Goal: Task Accomplishment & Management: Manage account settings

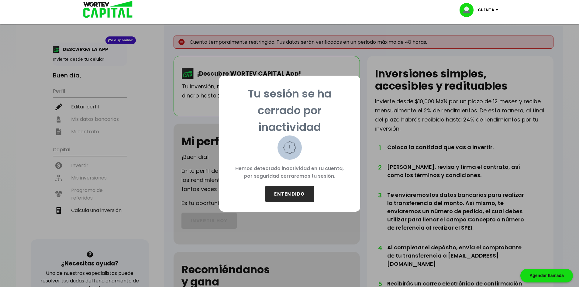
click at [298, 196] on button "ENTENDIDO" at bounding box center [289, 194] width 49 height 16
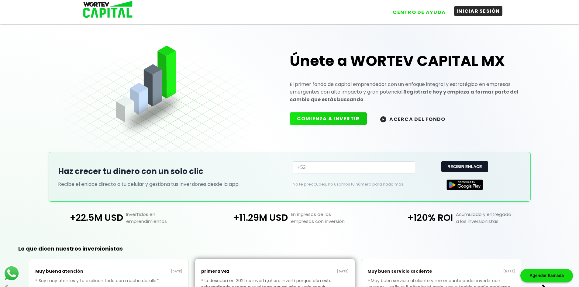
click at [478, 16] on button "INICIAR SESIÓN" at bounding box center [478, 11] width 48 height 10
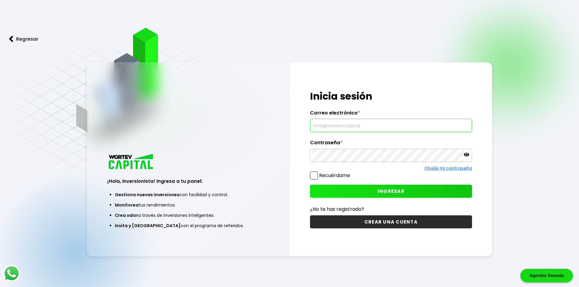
click at [364, 125] on input "text" at bounding box center [391, 125] width 157 height 13
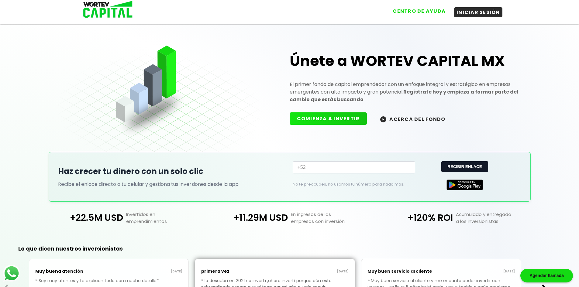
click at [421, 10] on button "CENTRO DE AYUDA" at bounding box center [420, 11] width 58 height 10
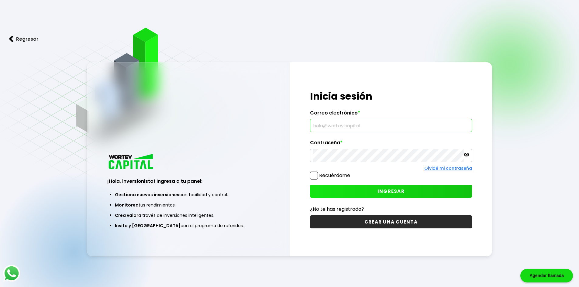
click at [346, 129] on input "text" at bounding box center [391, 125] width 157 height 13
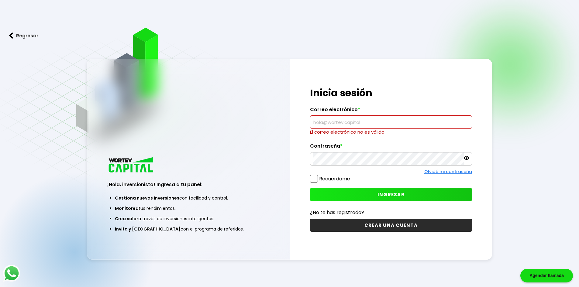
click at [339, 119] on input "text" at bounding box center [391, 122] width 157 height 13
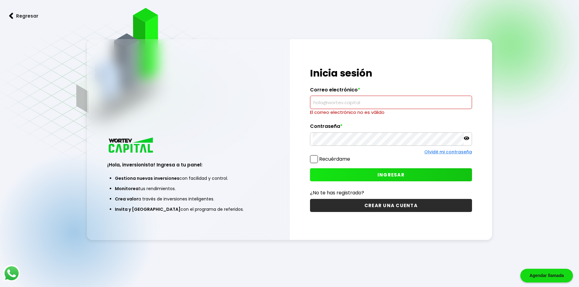
scroll to position [30, 0]
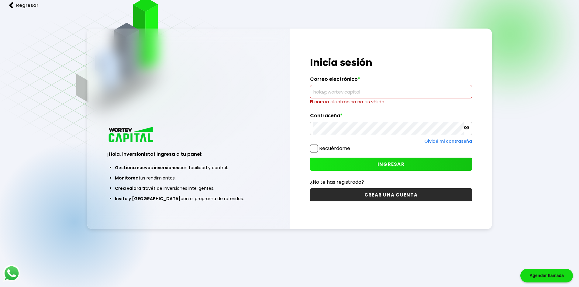
click at [338, 149] on label "Recuérdame" at bounding box center [334, 148] width 31 height 7
click at [352, 146] on input "Recuérdame" at bounding box center [352, 146] width 0 height 0
click at [348, 89] on input "text" at bounding box center [391, 91] width 157 height 13
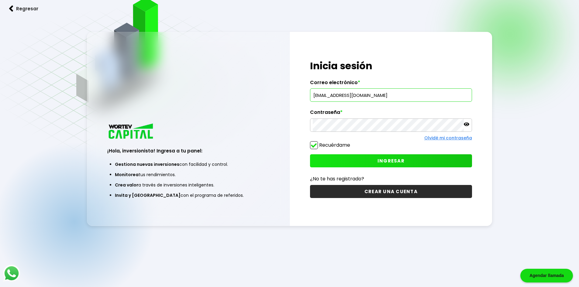
type input "guti_84@hotmail.com"
click at [368, 161] on button "INGRESAR" at bounding box center [391, 161] width 162 height 13
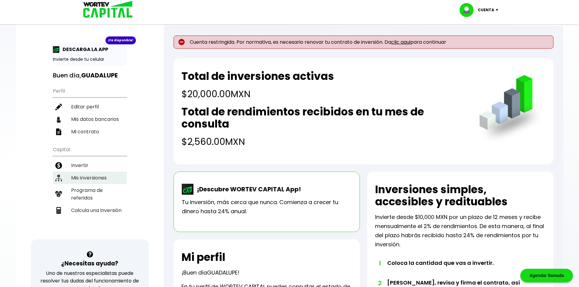
click at [94, 174] on li "Mis inversiones" at bounding box center [90, 178] width 74 height 12
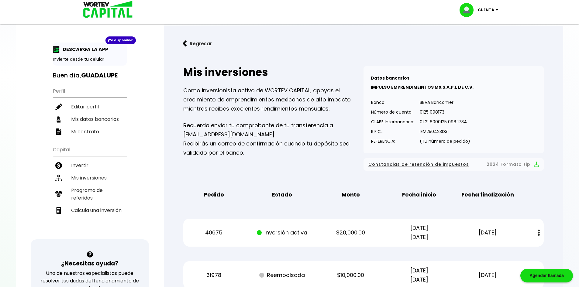
scroll to position [151, 0]
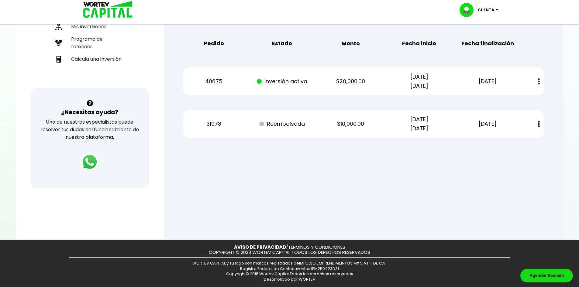
click at [539, 81] on img at bounding box center [539, 81] width 2 height 6
click at [506, 97] on link "Estado de cuenta" at bounding box center [499, 98] width 43 height 8
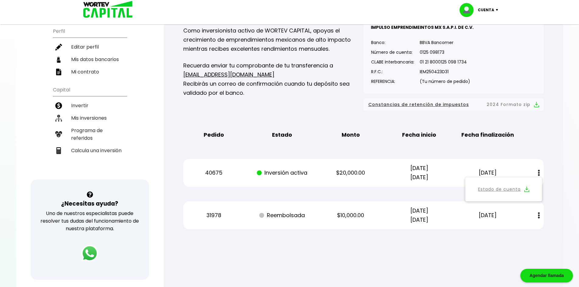
scroll to position [91, 0]
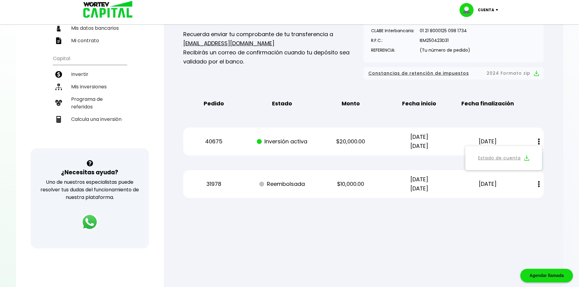
click at [343, 145] on p "$20,000.00" at bounding box center [351, 141] width 58 height 9
click at [294, 142] on p "Inversión activa" at bounding box center [283, 141] width 58 height 9
